Goal: Check status: Check status

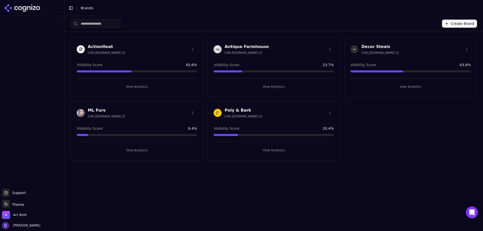
click at [91, 110] on h3 "ML Furs" at bounding box center [106, 110] width 37 height 6
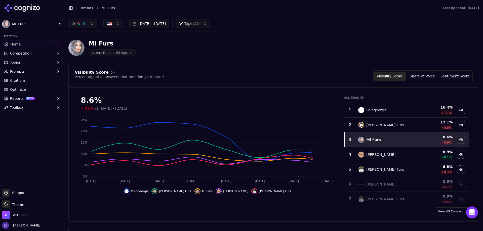
click at [156, 22] on button "[DATE] - [DATE]" at bounding box center [149, 23] width 40 height 9
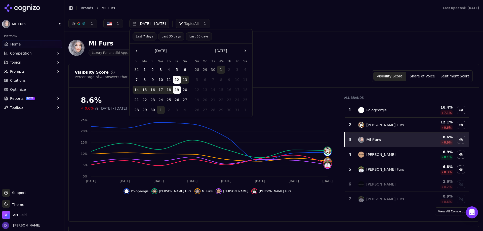
click at [145, 68] on button "1" at bounding box center [145, 70] width 8 height 8
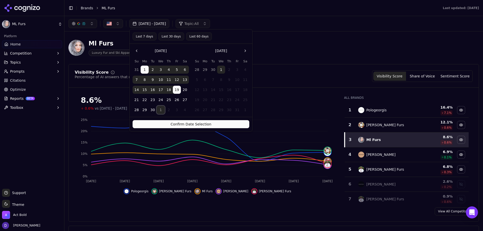
click at [160, 110] on button "1" at bounding box center [161, 110] width 8 height 8
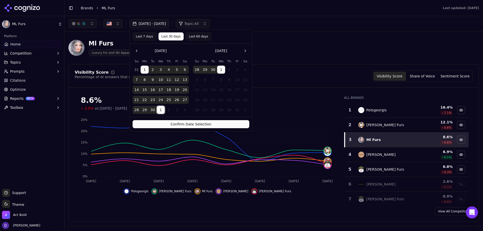
click at [150, 110] on button "30" at bounding box center [153, 110] width 8 height 8
click at [177, 124] on button "Confirm Date Selection" at bounding box center [190, 124] width 117 height 8
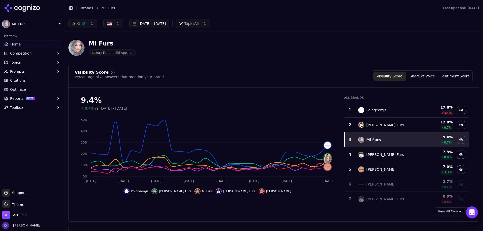
click at [85, 7] on link "Brands" at bounding box center [87, 8] width 12 height 4
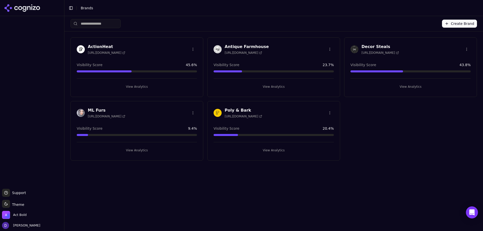
click at [97, 47] on h3 "ActionHeat" at bounding box center [106, 47] width 37 height 6
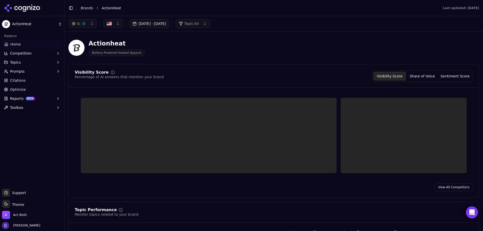
click at [158, 21] on button "[DATE] - [DATE]" at bounding box center [149, 23] width 40 height 9
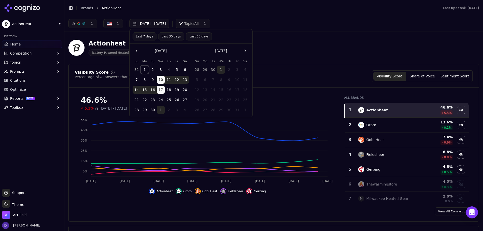
click at [144, 66] on button "1" at bounding box center [145, 70] width 8 height 8
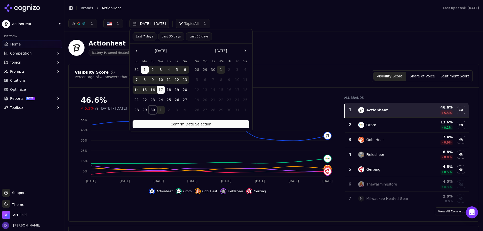
click at [152, 108] on button "30" at bounding box center [153, 110] width 8 height 8
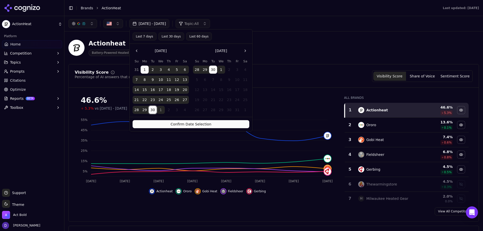
click at [165, 117] on div "Confirm Date Selection" at bounding box center [190, 124] width 123 height 14
click at [169, 124] on button "Confirm Date Selection" at bounding box center [190, 124] width 117 height 8
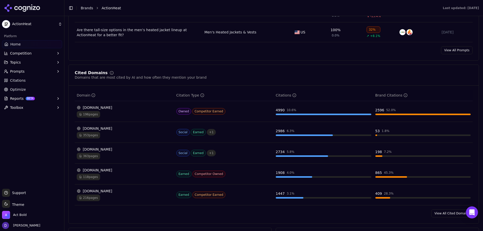
scroll to position [478, 0]
